Goal: Find specific page/section: Find specific page/section

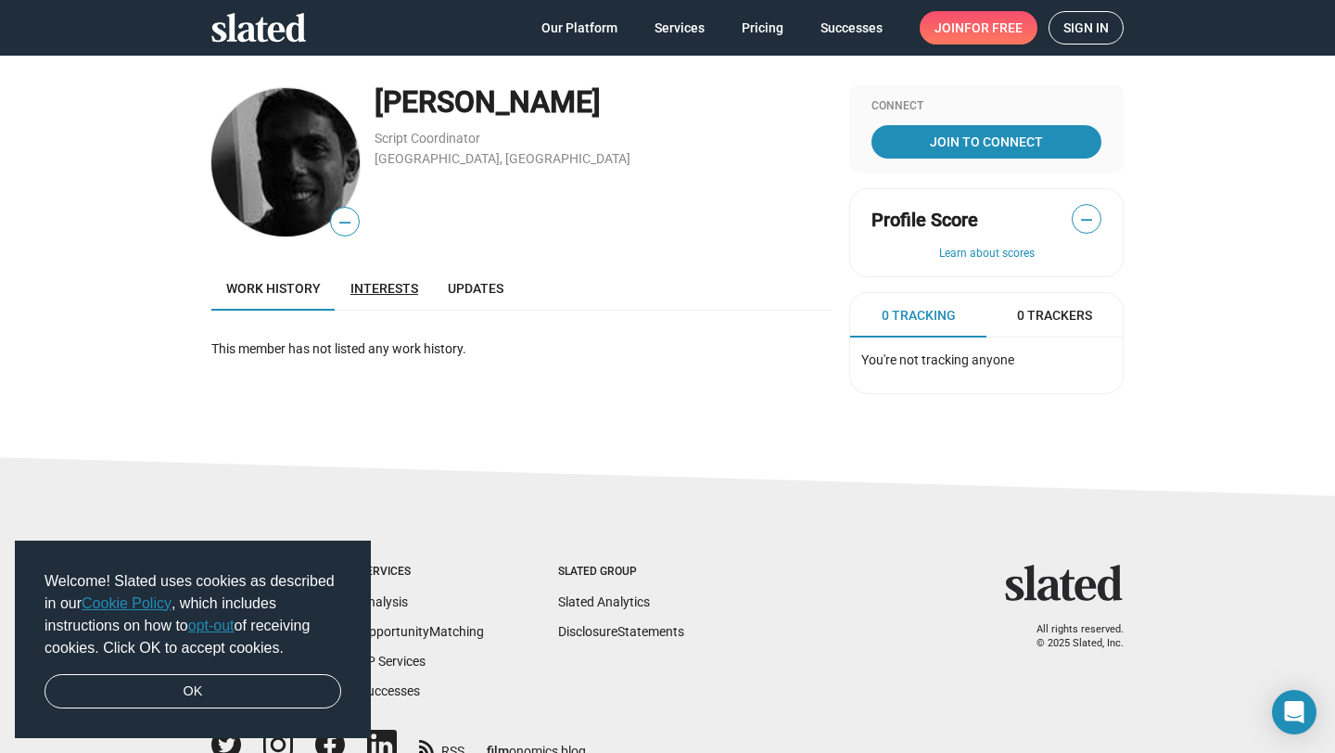
click at [384, 297] on link "Interests" at bounding box center [384, 288] width 97 height 45
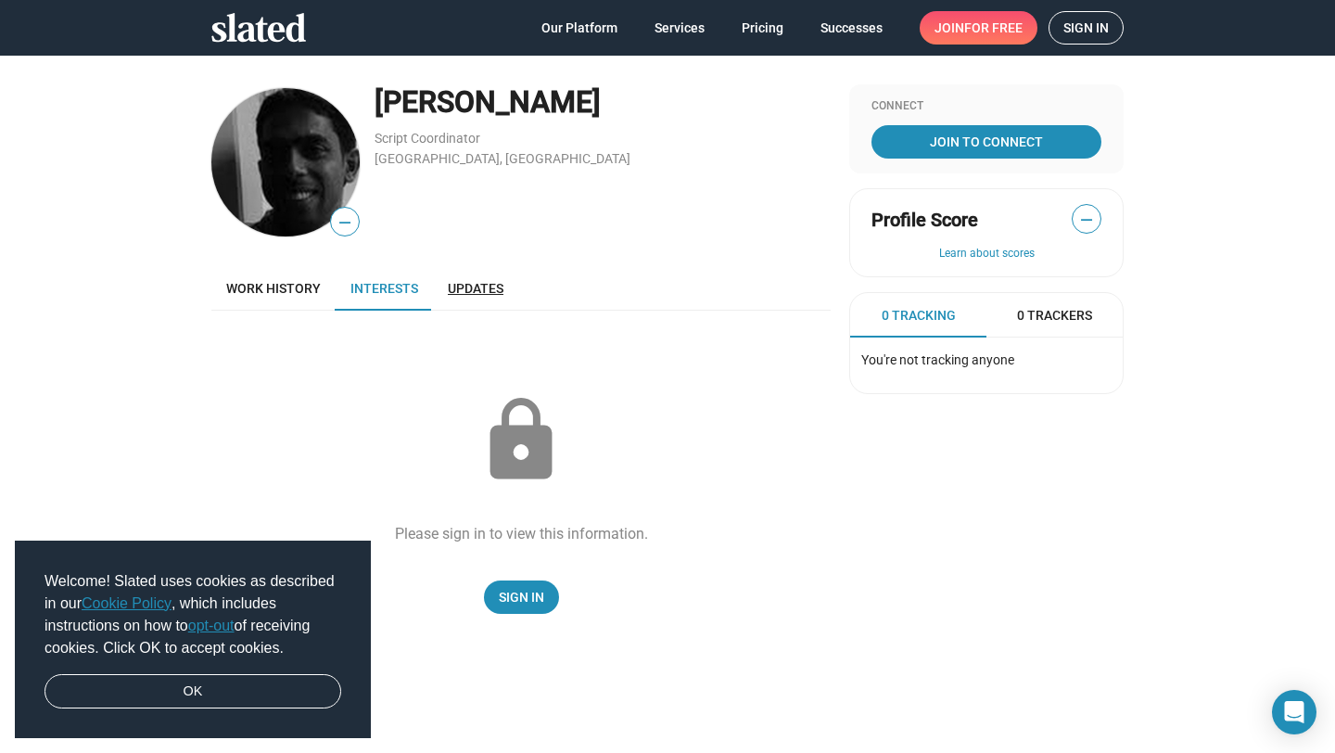
click at [477, 309] on link "Updates" at bounding box center [475, 288] width 85 height 45
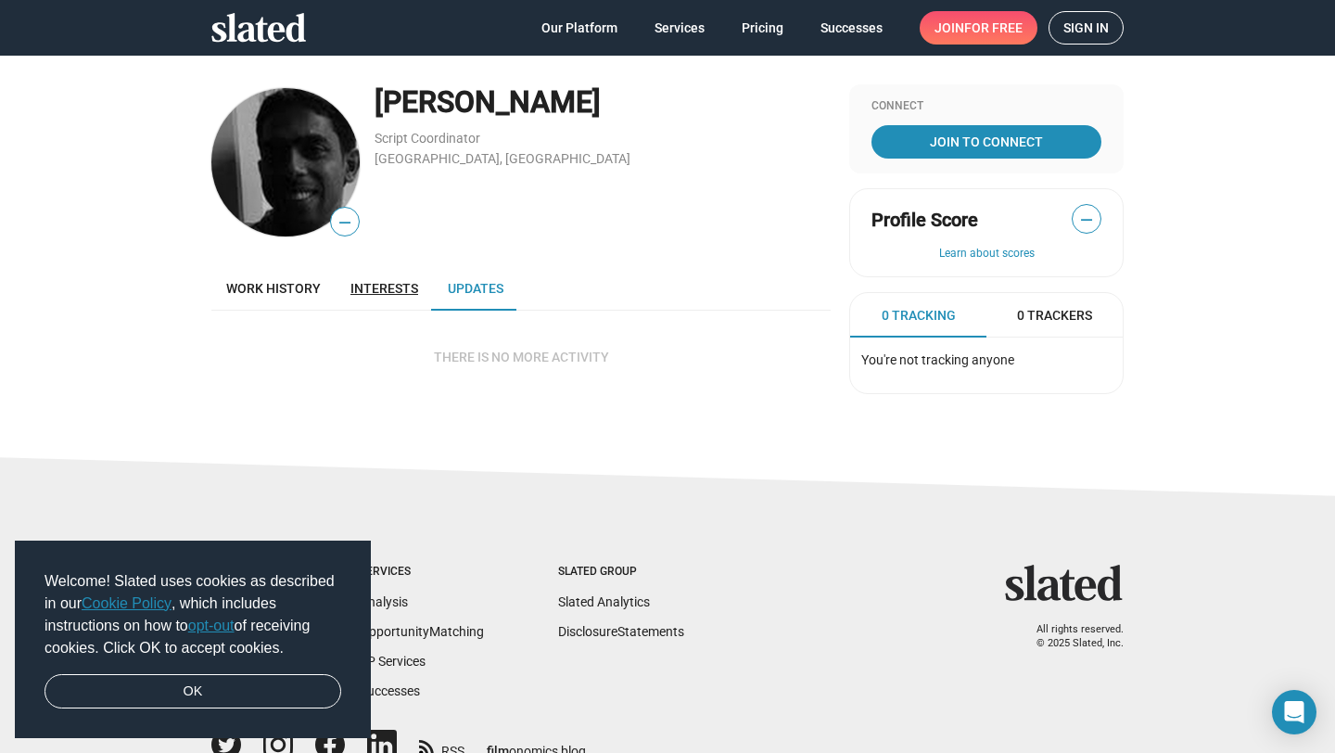
click at [342, 295] on link "Interests" at bounding box center [384, 288] width 97 height 45
